Goal: Task Accomplishment & Management: Manage account settings

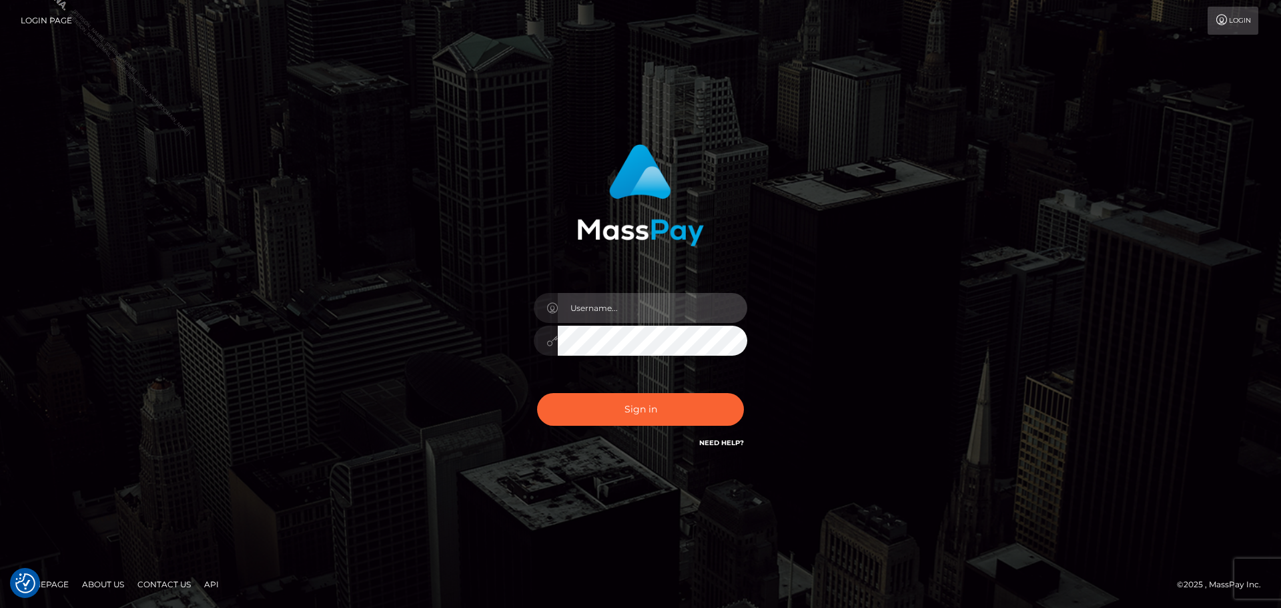
click at [642, 316] on input "text" at bounding box center [652, 308] width 189 height 30
click at [646, 324] on div at bounding box center [641, 334] width 234 height 102
click at [652, 314] on input "text" at bounding box center [652, 308] width 189 height 30
type input "Philip.Silversocial"
click at [537, 393] on button "Sign in" at bounding box center [640, 409] width 207 height 33
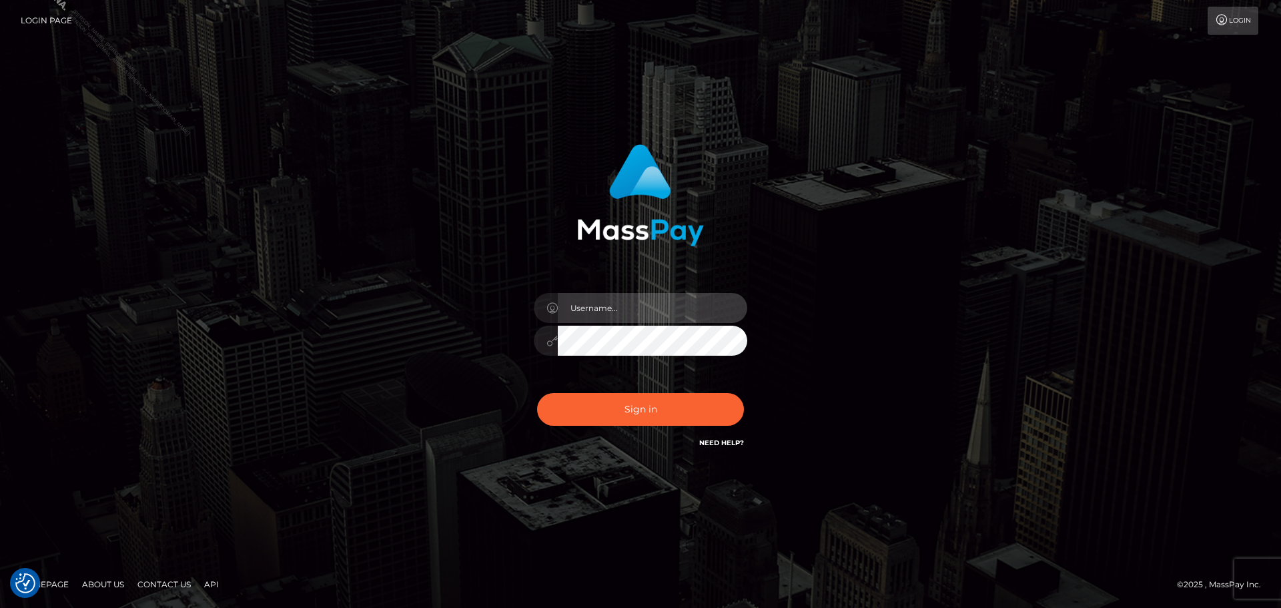
click at [666, 299] on input "text" at bounding box center [652, 308] width 189 height 30
type input "Philip.Silversocial"
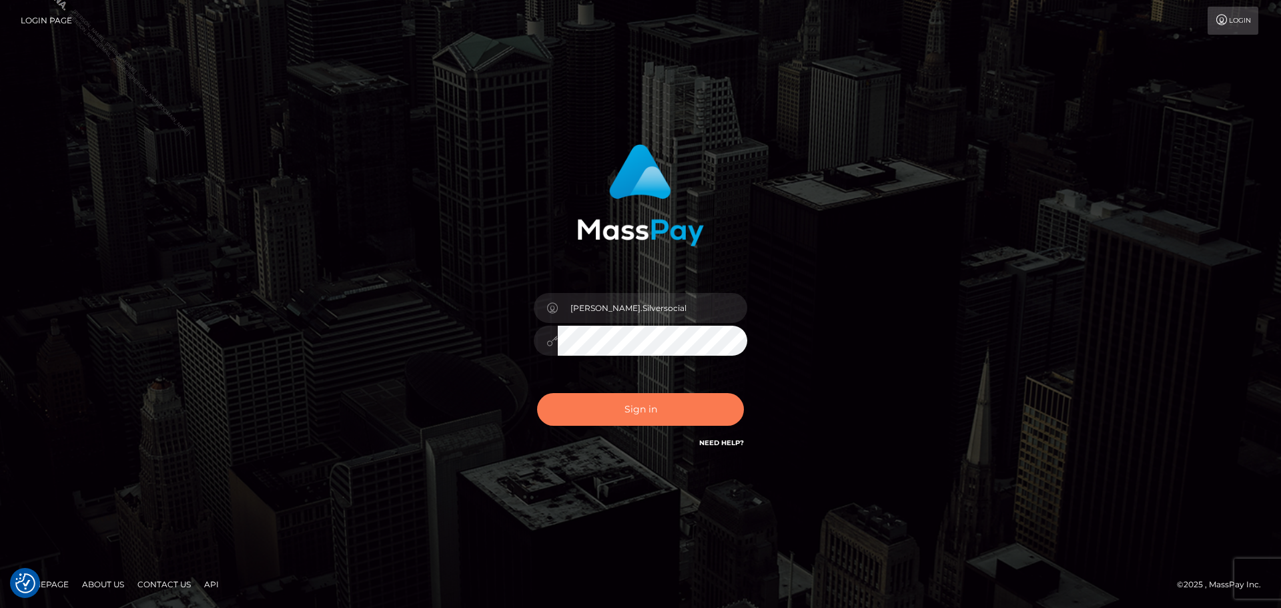
click at [665, 404] on button "Sign in" at bounding box center [640, 409] width 207 height 33
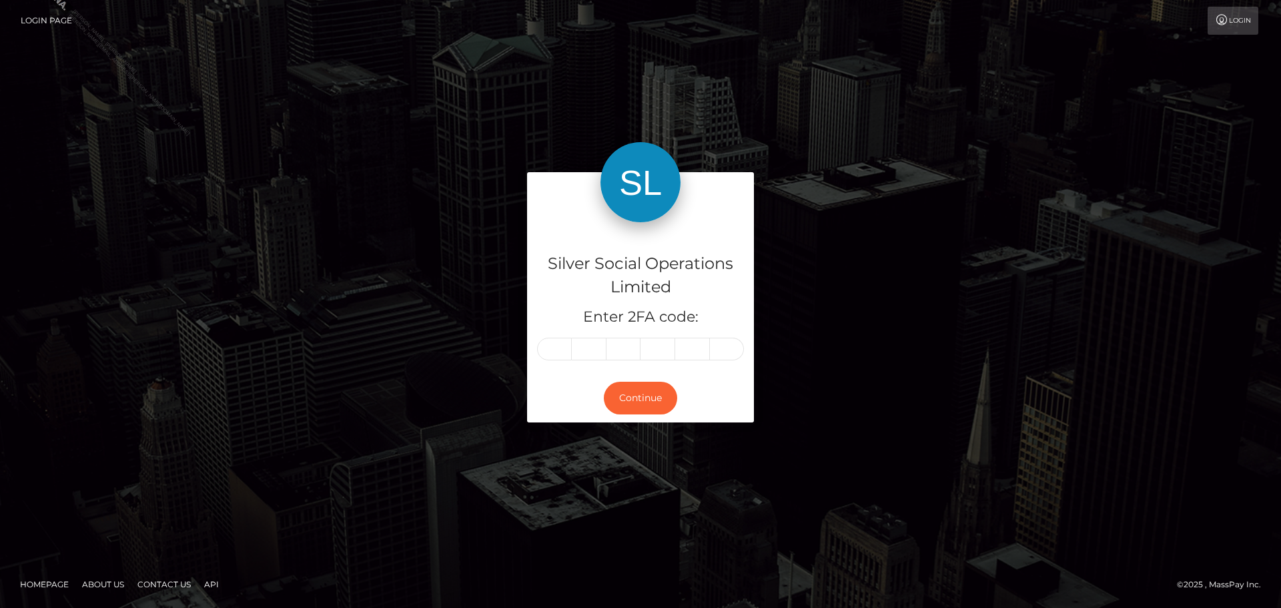
click at [553, 351] on input "text" at bounding box center [554, 349] width 35 height 23
type input "3"
type input "9"
type input "7"
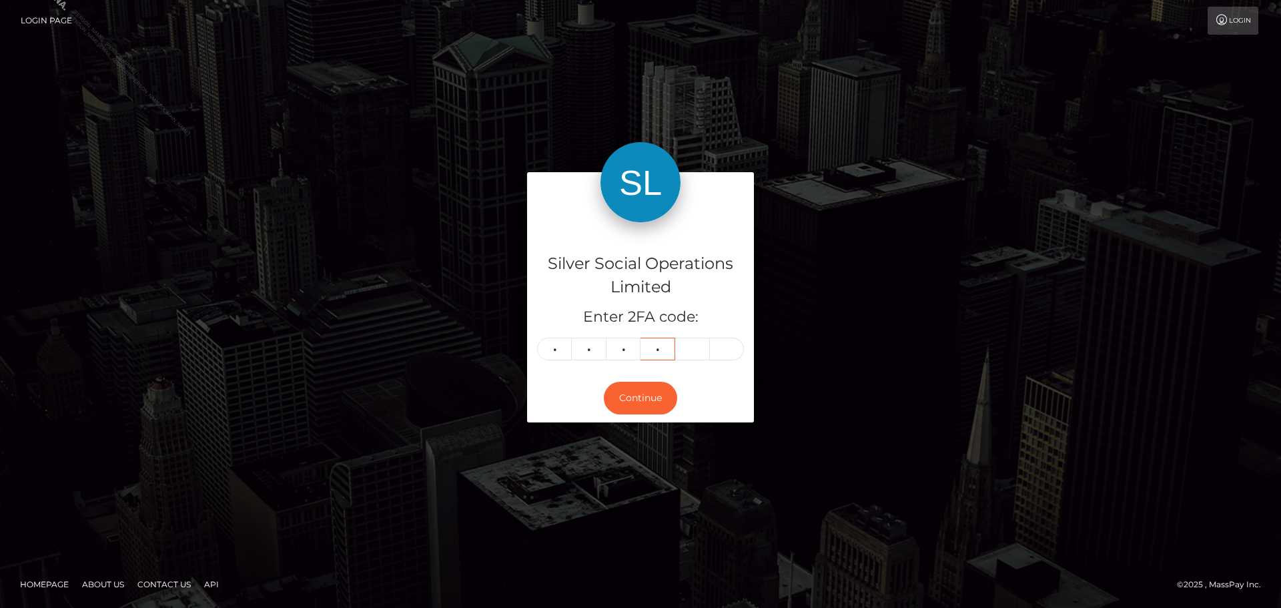
type input "3"
type input "5"
type input "2"
type input "1"
type input "9"
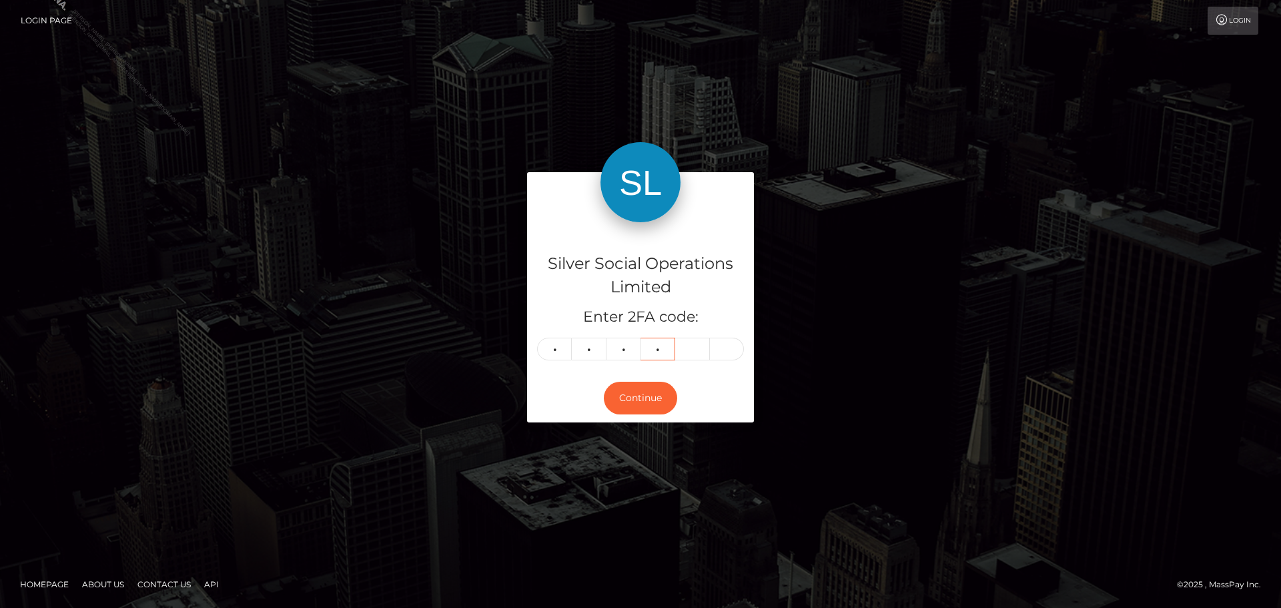
type input "8"
type input "1"
type input "6"
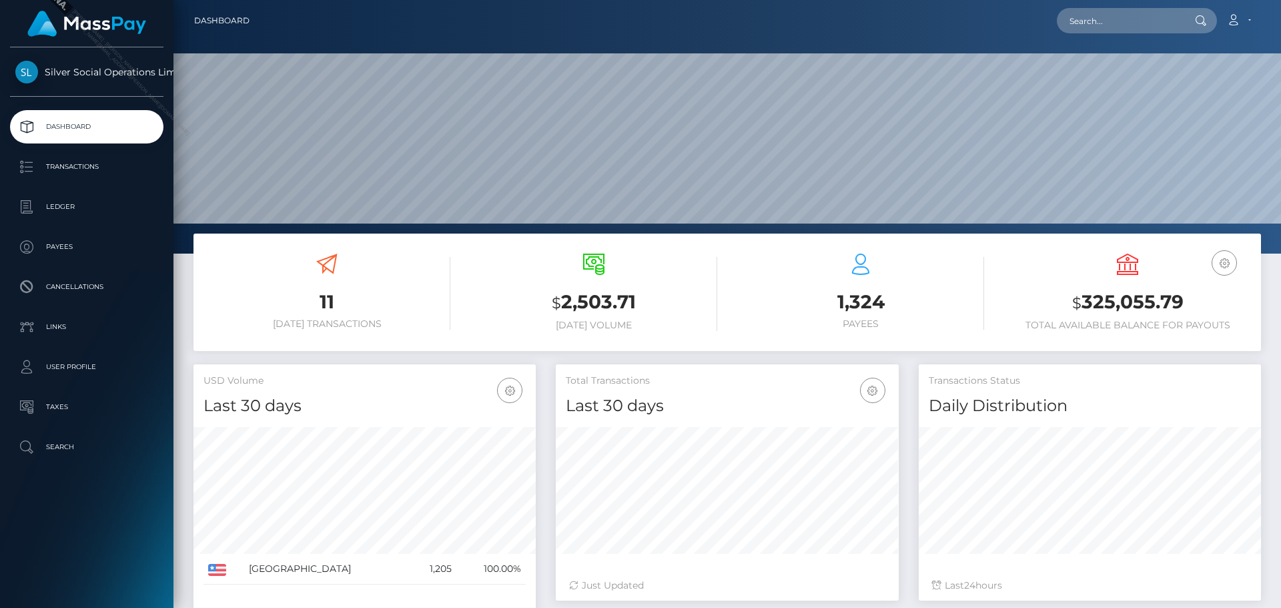
scroll to position [237, 343]
drag, startPoint x: 1184, startPoint y: 302, endPoint x: 1084, endPoint y: 302, distance: 100.1
click at [1084, 302] on h3 "$ 325,055.79" at bounding box center [1127, 302] width 247 height 27
copy h3 "325,055.79"
